Goal: Download file/media

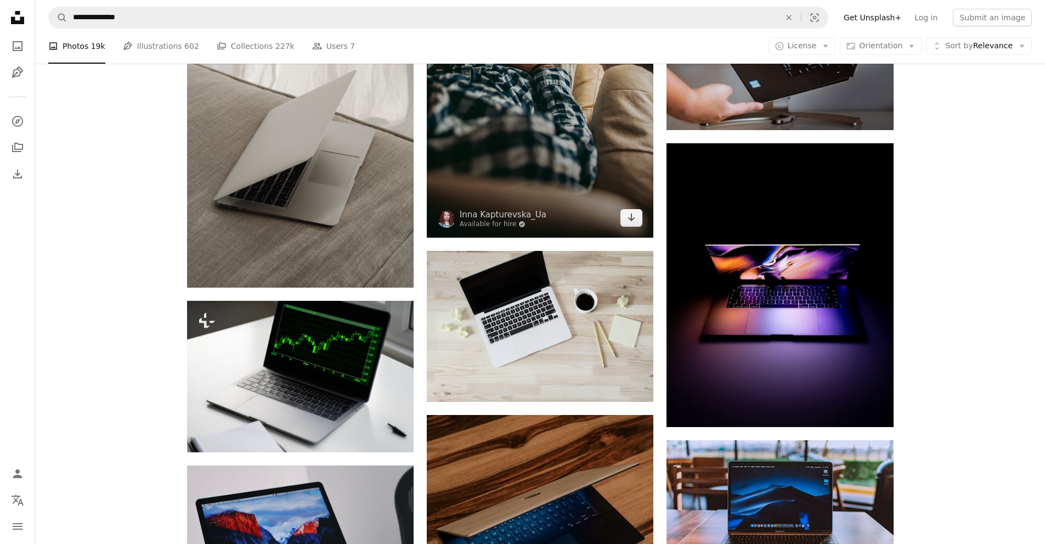
scroll to position [1097, 0]
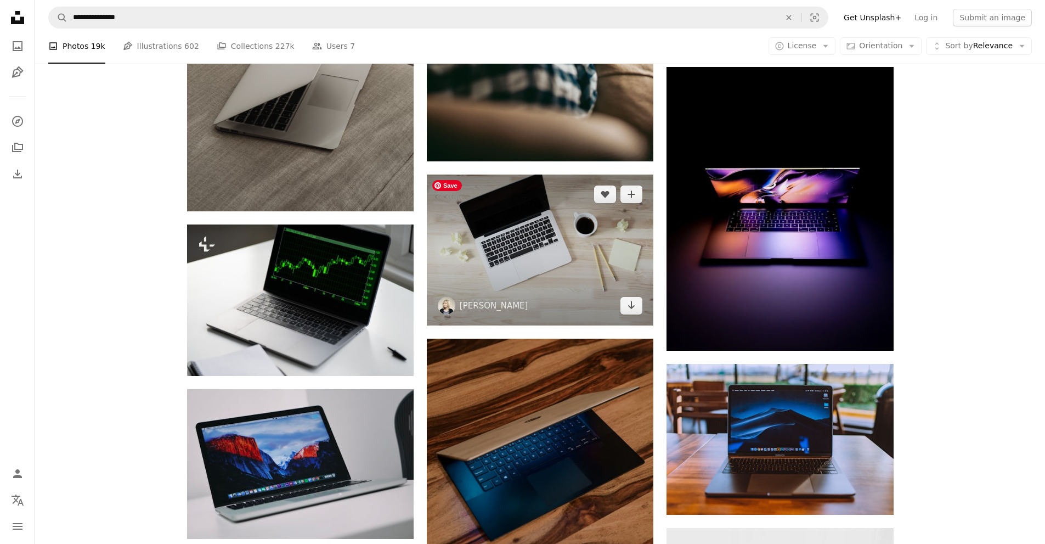
click at [553, 250] on img at bounding box center [540, 249] width 227 height 151
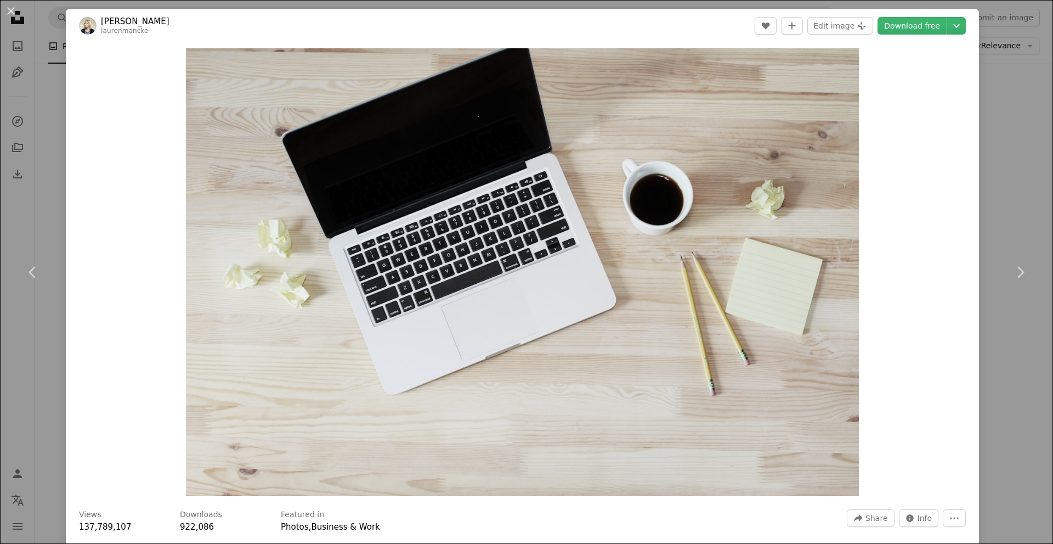
click at [1036, 354] on div "An X shape Chevron left Chevron right [PERSON_NAME] laurenmancke A heart A plus…" at bounding box center [526, 272] width 1053 height 544
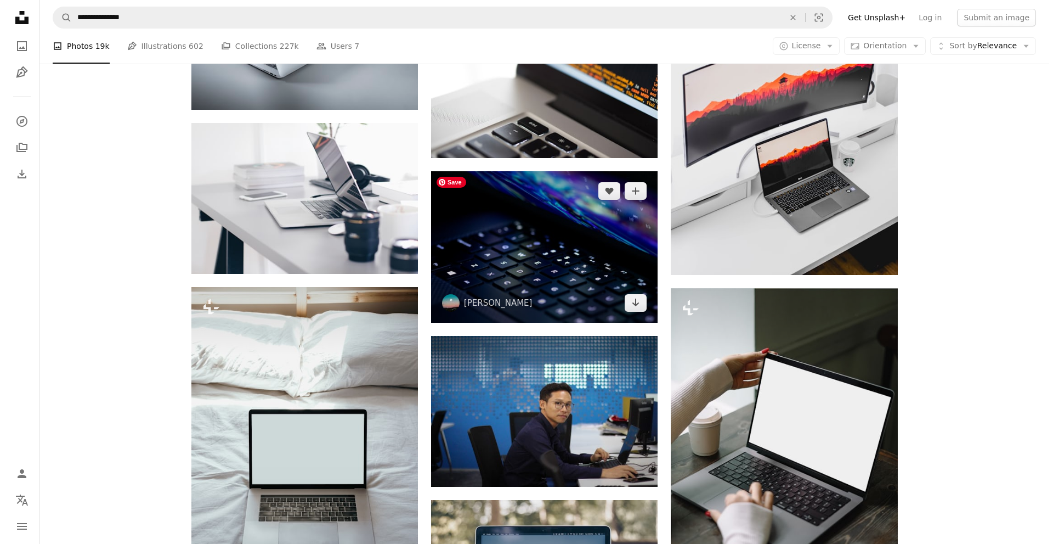
scroll to position [1701, 0]
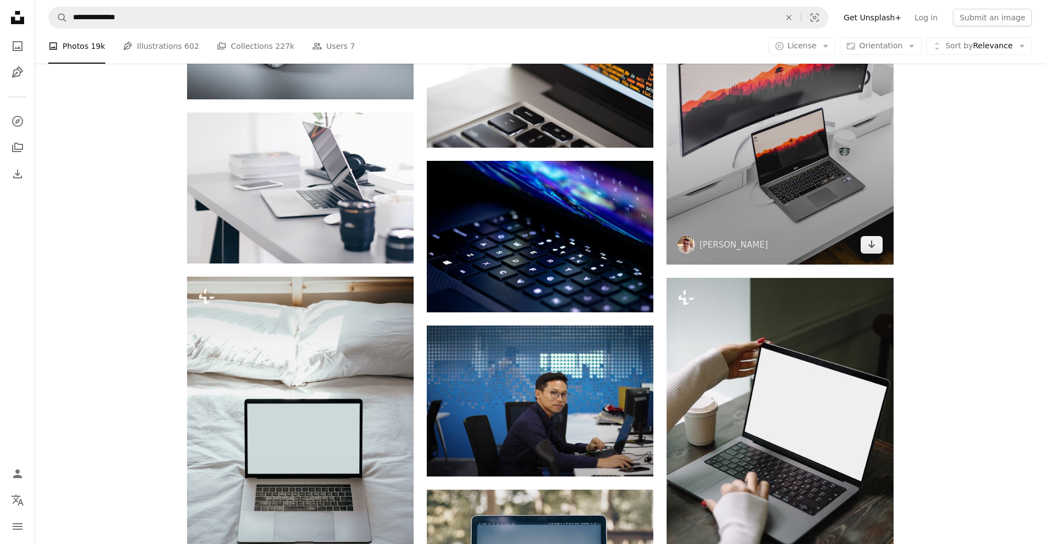
click at [793, 185] on img at bounding box center [780, 94] width 227 height 340
